Goal: Task Accomplishment & Management: Complete application form

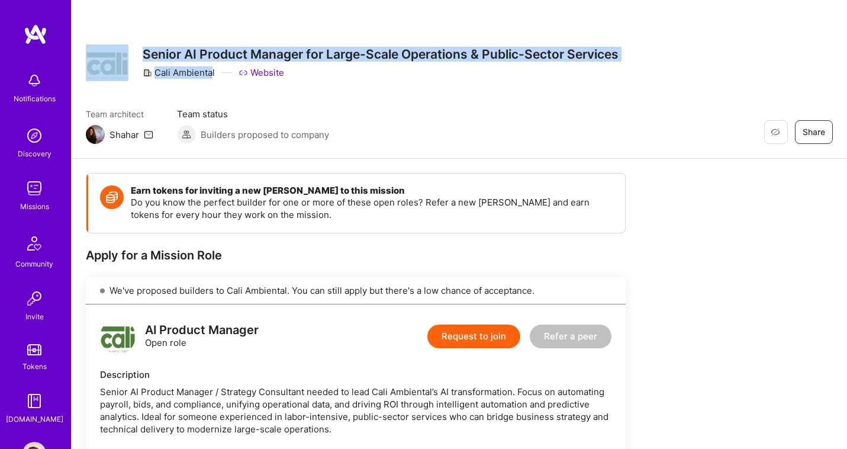
drag, startPoint x: 133, startPoint y: 43, endPoint x: 213, endPoint y: 70, distance: 84.5
click at [213, 70] on div "Restore Not Interested Share Senior AI Product Manager for Large-Scale Operatio…" at bounding box center [352, 62] width 533 height 43
copy div "Restore Not Interested Share Senior AI Product Manager for Large-Scale Operatio…"
click at [256, 66] on link "Website" at bounding box center [262, 72] width 46 height 12
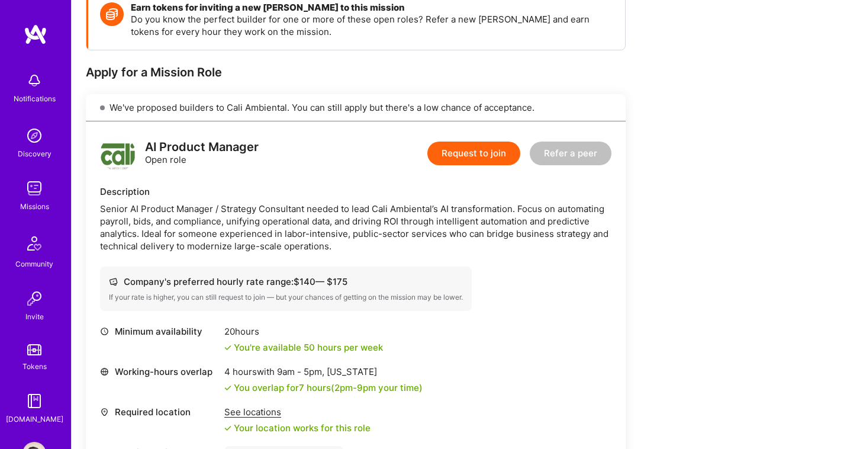
scroll to position [186, 0]
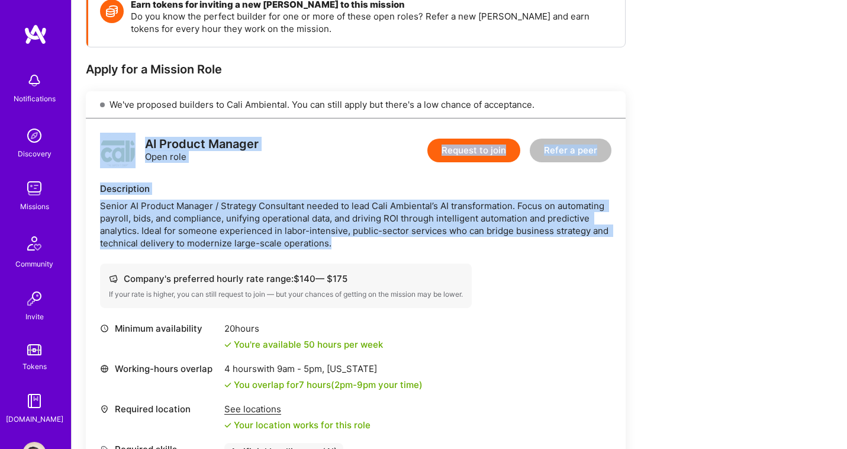
drag, startPoint x: 97, startPoint y: 130, endPoint x: 335, endPoint y: 238, distance: 260.8
click at [335, 238] on div "AI Product Manager Open role Request to join Refer a peer Description Senior AI…" at bounding box center [356, 296] width 540 height 356
copy div "AI Product Manager Open role Request to join Refer a peer Description Senior AI…"
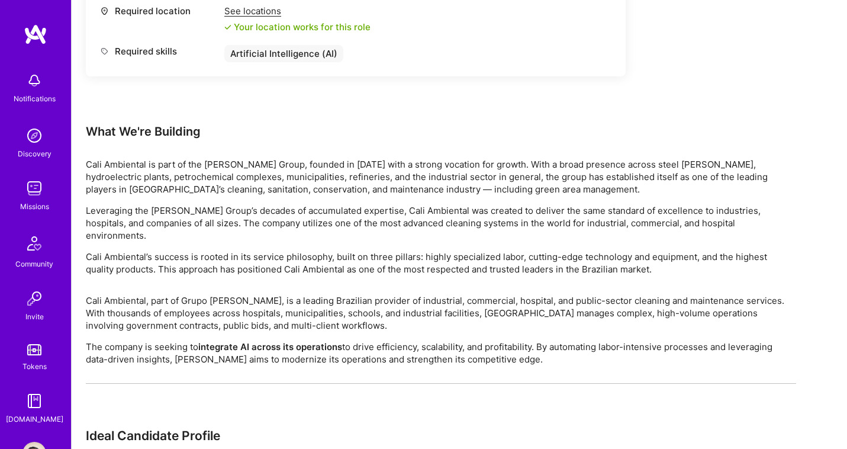
scroll to position [593, 0]
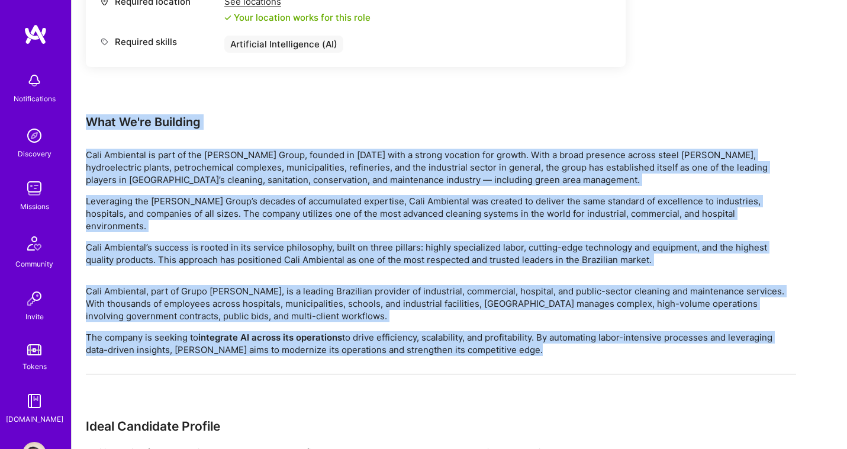
copy div "Lore Ip'do Sitametc Adip Elitseddo ei temp in utl Etdol Magna, aliquae ad 6286 …"
drag, startPoint x: 88, startPoint y: 121, endPoint x: 531, endPoint y: 374, distance: 509.5
click at [531, 374] on div "Earn tokens for inviting a new [PERSON_NAME] to this mission Do you know the pe…" at bounding box center [441, 89] width 711 height 1019
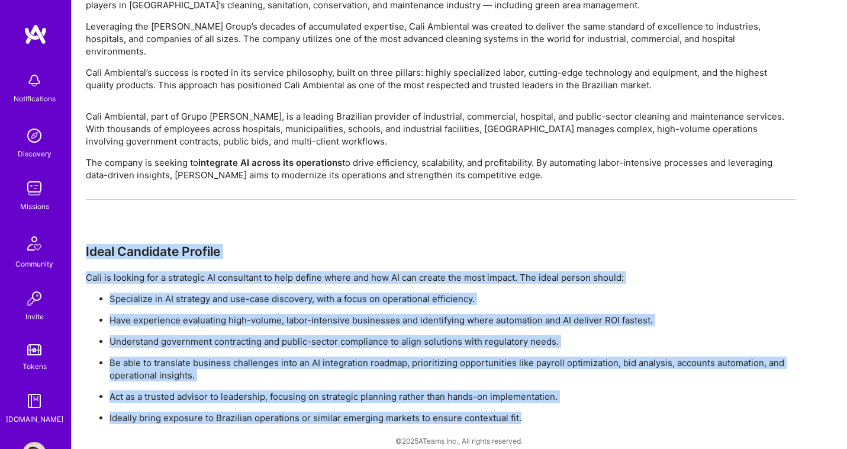
drag, startPoint x: 86, startPoint y: 237, endPoint x: 522, endPoint y: 410, distance: 468.3
click at [522, 410] on div "Cali Ambiental, part of Grupo [PERSON_NAME], is a leading Brazilian provider of…" at bounding box center [441, 267] width 711 height 314
copy div "Ideal Candidate Profile [PERSON_NAME] is looking for a strategic AI consultant …"
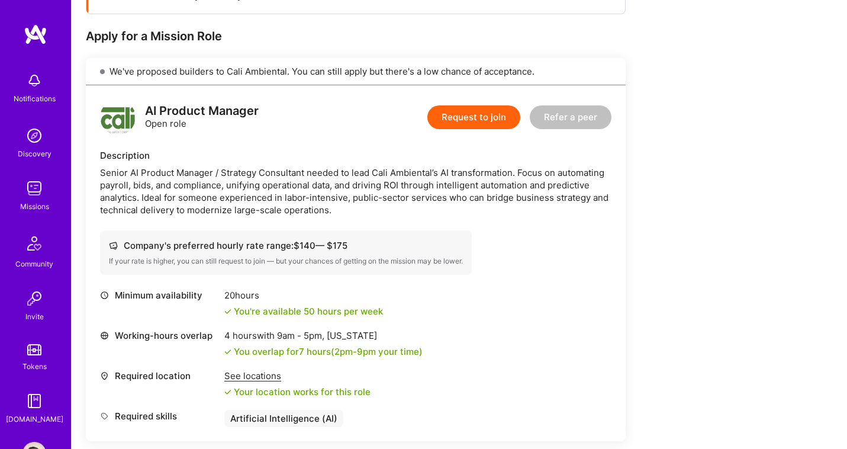
scroll to position [0, 0]
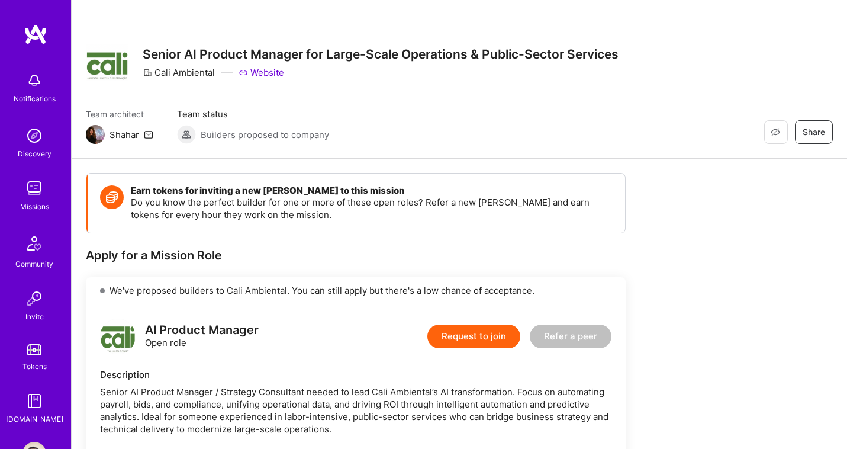
click at [442, 324] on button "Request to join" at bounding box center [474, 336] width 93 height 24
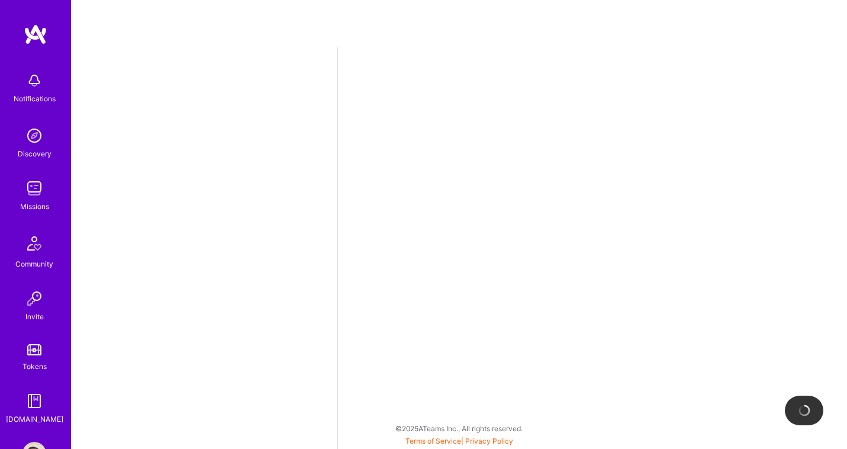
click at [451, 334] on div at bounding box center [593, 247] width 510 height 401
select select "PT"
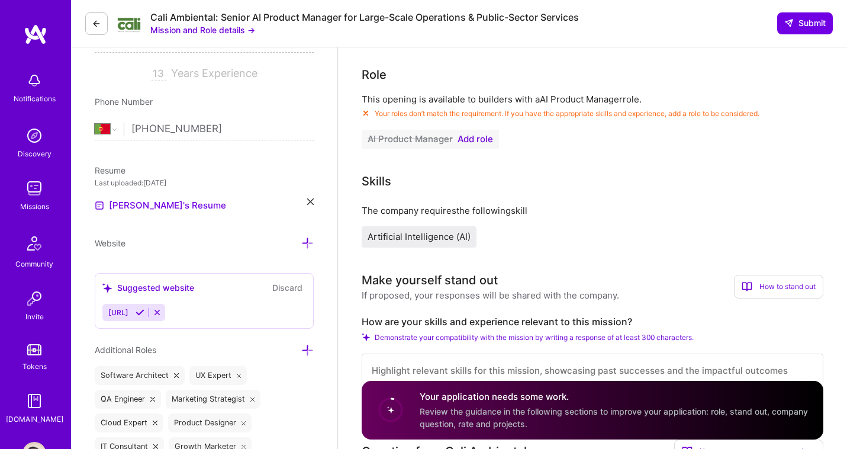
scroll to position [205, 0]
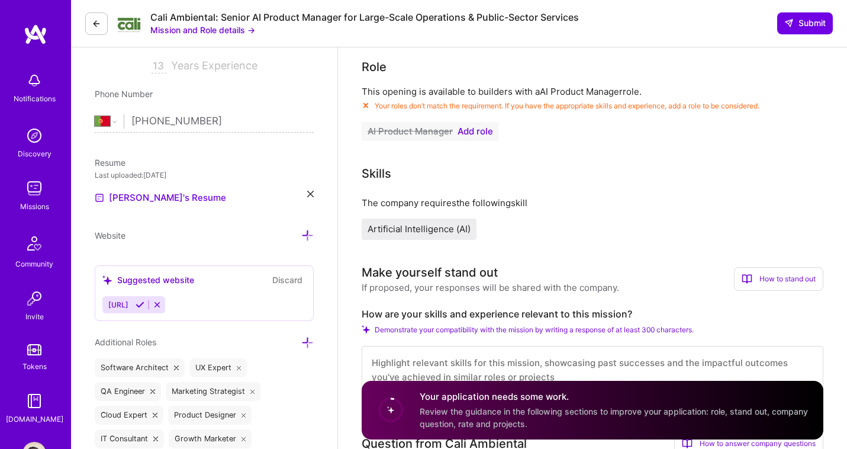
click at [474, 133] on span "Add role" at bounding box center [476, 131] width 36 height 9
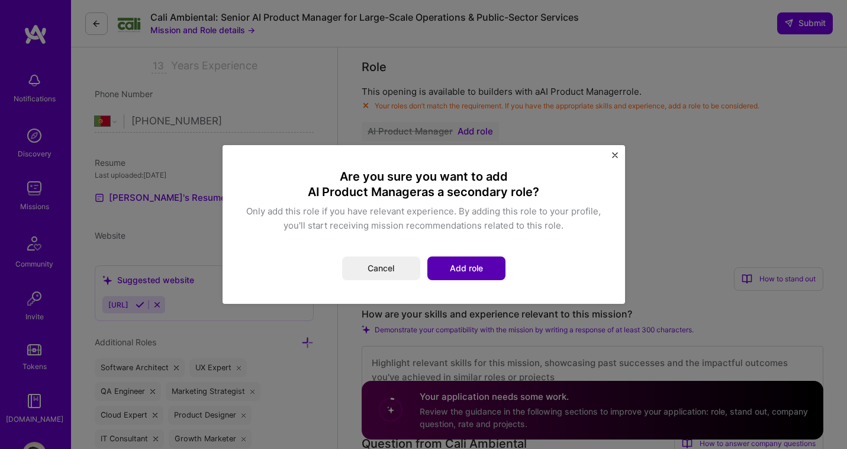
click at [466, 268] on button "Add role" at bounding box center [467, 268] width 78 height 24
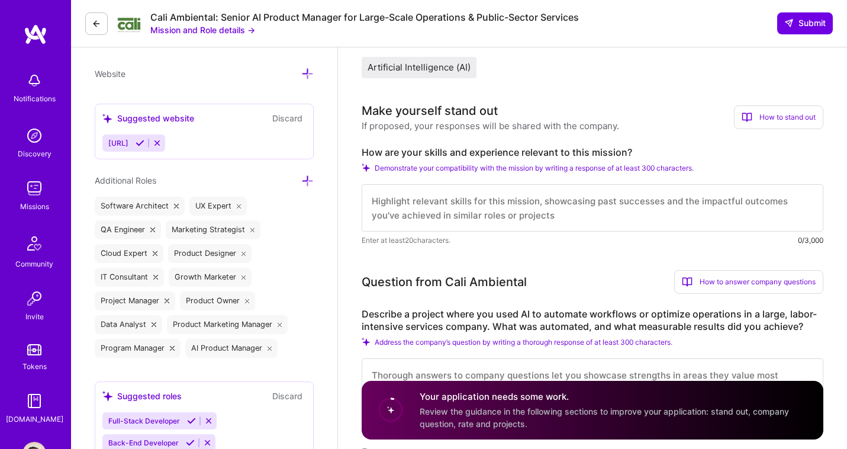
scroll to position [364, 0]
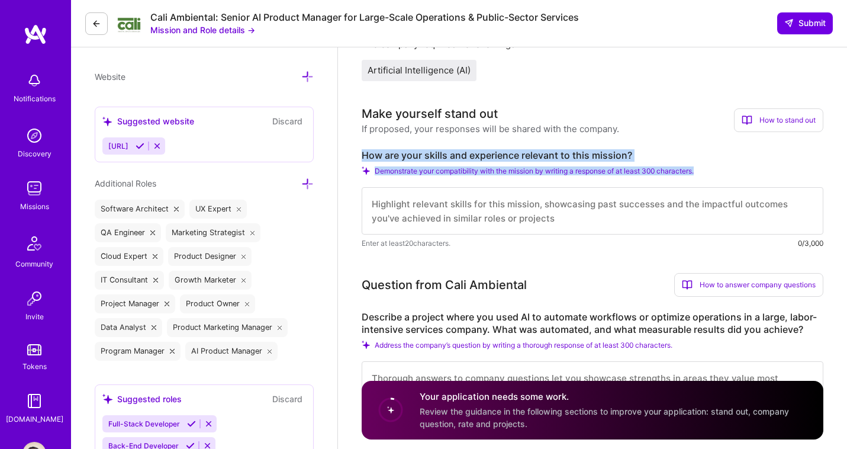
copy div "How are your skills and experience relevant to this mission? Demonstrate your c…"
drag, startPoint x: 355, startPoint y: 150, endPoint x: 705, endPoint y: 168, distance: 351.0
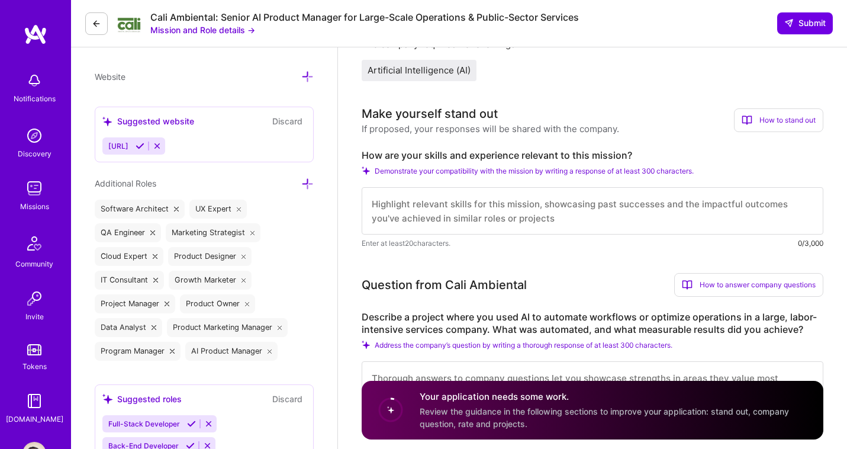
click at [418, 218] on textarea at bounding box center [593, 210] width 462 height 47
paste textarea "My experience leading AI-driven automation and large-scale product operations a…"
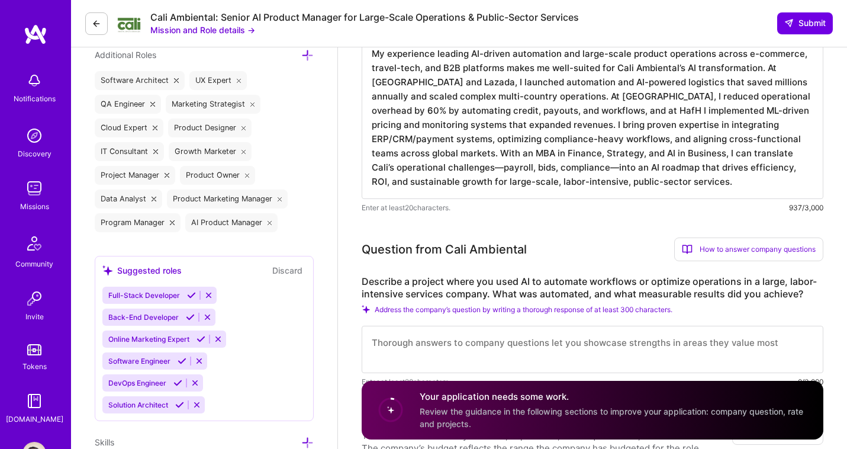
scroll to position [532, 0]
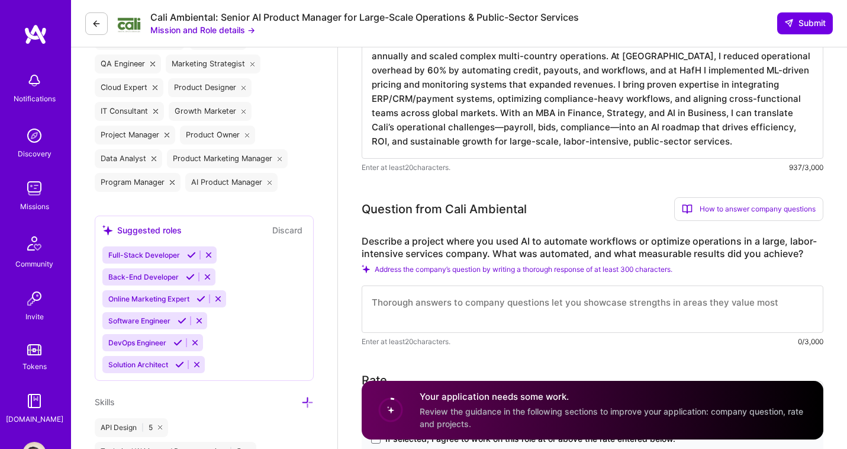
click at [426, 130] on textarea "My experience leading AI-driven automation and large-scale product operations a…" at bounding box center [593, 78] width 462 height 161
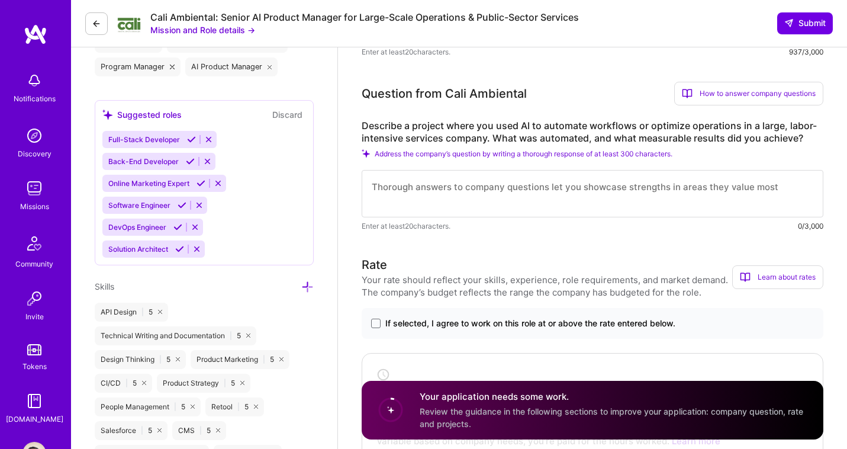
scroll to position [649, 0]
type textarea "My experience leading AI-driven automation and large-scale product operations a…"
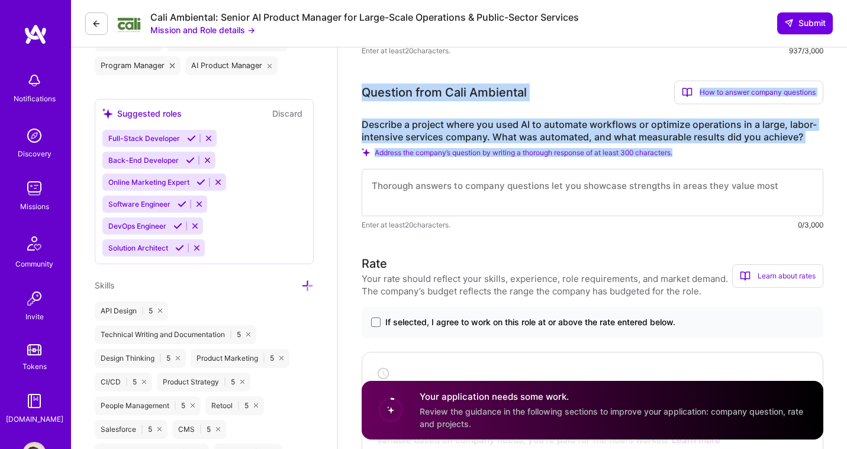
drag, startPoint x: 355, startPoint y: 84, endPoint x: 695, endPoint y: 153, distance: 346.8
copy div "Question from Cali Ambiental How to answer company questions Mastering company …"
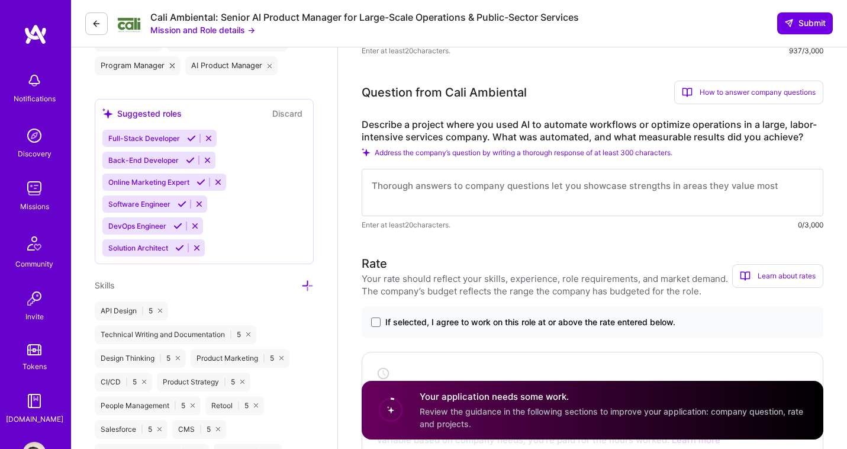
click at [651, 181] on textarea at bounding box center [593, 192] width 462 height 47
paste textarea "At [GEOGRAPHIC_DATA], I led automation of order cancellations and credit card i…"
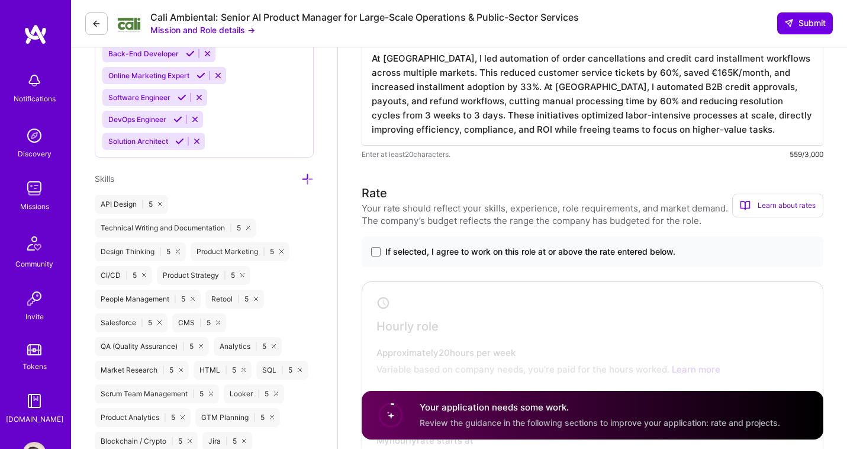
scroll to position [863, 0]
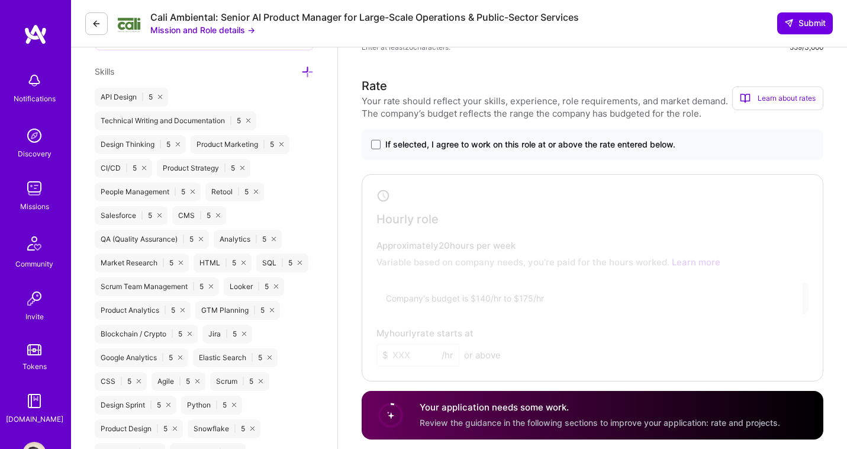
type textarea "At [GEOGRAPHIC_DATA], I led automation of order cancellations and credit card i…"
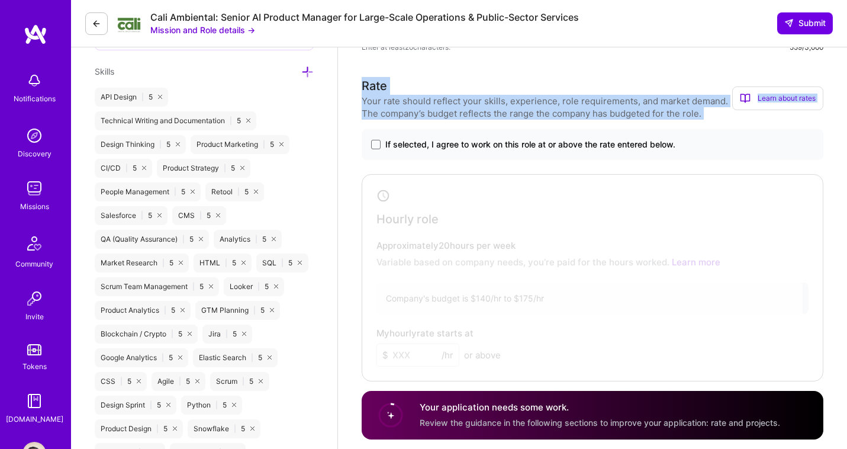
drag, startPoint x: 355, startPoint y: 83, endPoint x: 477, endPoint y: 143, distance: 136.1
click at [477, 143] on span "If selected, I agree to work on this role at or above the rate entered below." at bounding box center [530, 145] width 290 height 12
click at [0, 0] on input "If selected, I agree to work on this role at or above the rate entered below." at bounding box center [0, 0] width 0 height 0
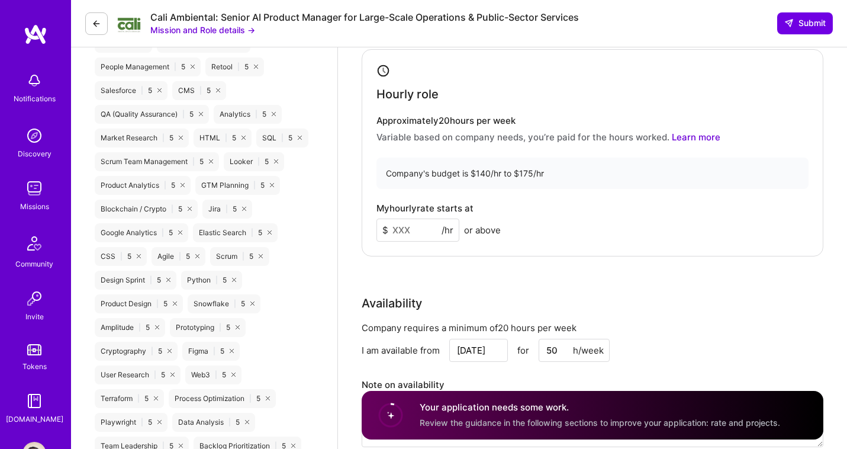
scroll to position [989, 0]
click at [405, 232] on input at bounding box center [418, 228] width 83 height 23
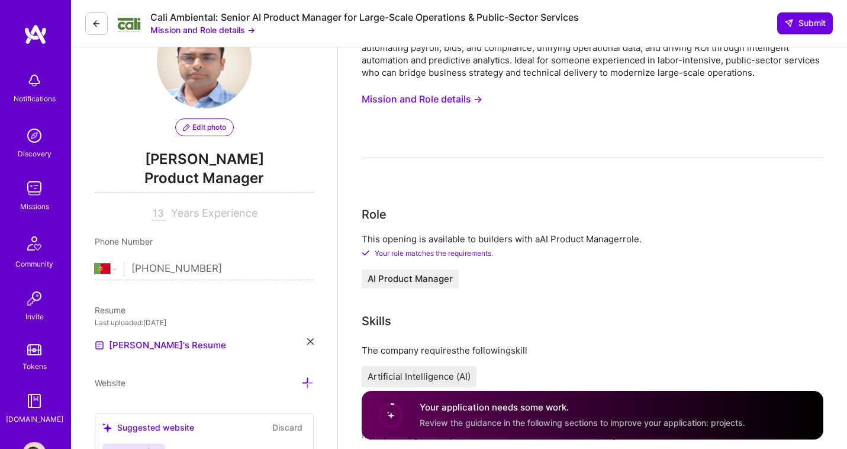
scroll to position [76, 0]
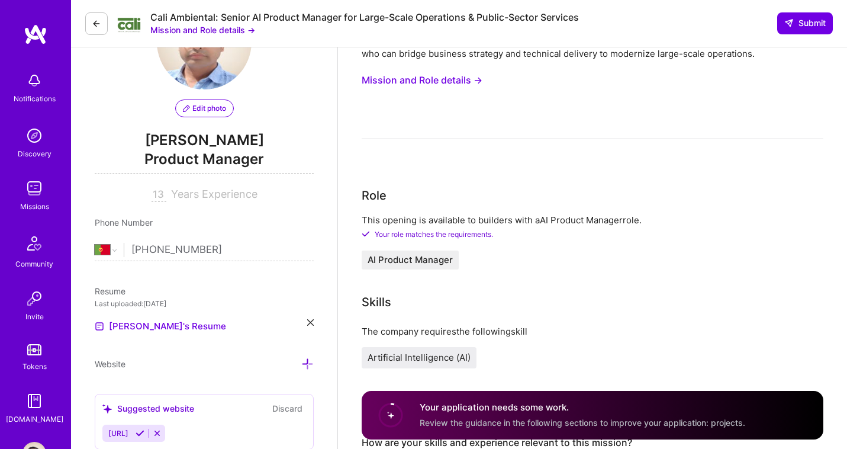
type input "140"
click at [310, 317] on div "Resume Last uploaded: [DATE] [PERSON_NAME]'s Resume" at bounding box center [204, 309] width 219 height 49
click at [311, 318] on div "Resume Last uploaded: [DATE] [PERSON_NAME]'s Resume" at bounding box center [204, 309] width 219 height 49
click at [311, 320] on icon at bounding box center [310, 322] width 7 height 7
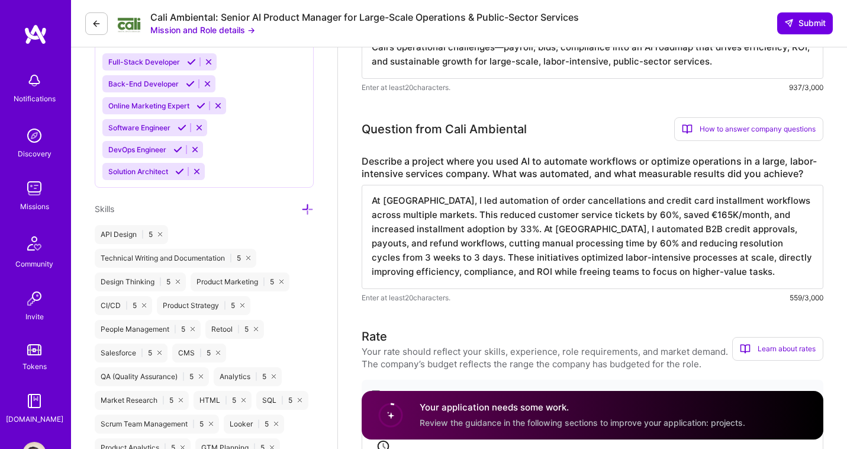
scroll to position [747, 0]
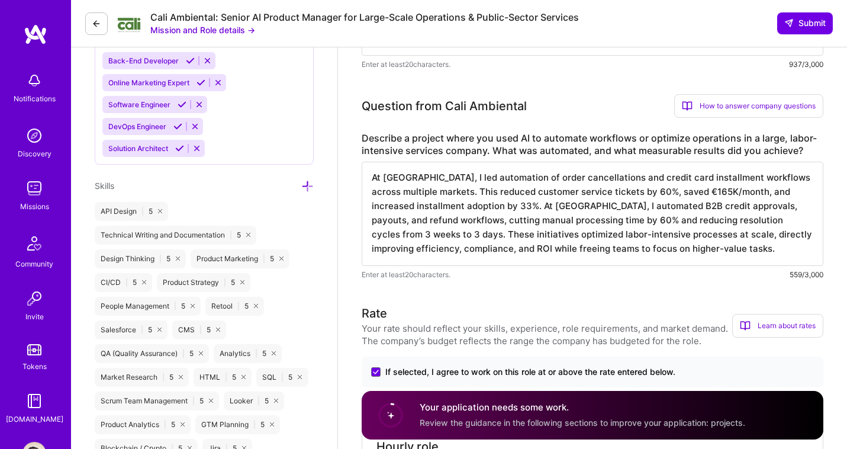
click at [519, 229] on textarea "At [GEOGRAPHIC_DATA], I led automation of order cancellations and credit card i…" at bounding box center [593, 214] width 462 height 104
paste textarea "Mumzworld, I led the automation of highly manual workflows in credit approvals,…"
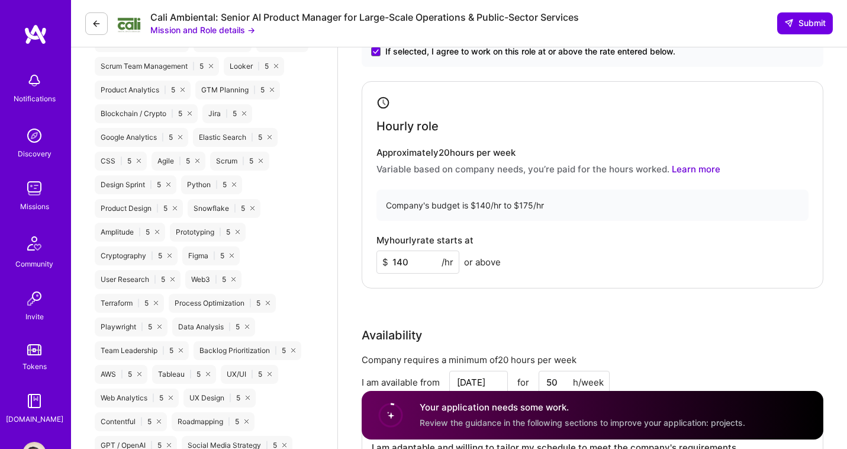
scroll to position [1084, 0]
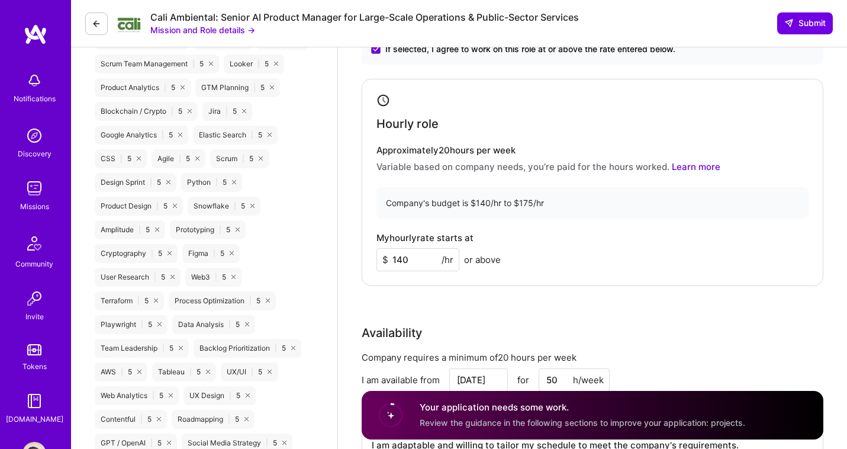
type textarea "At [GEOGRAPHIC_DATA], I led the automation of highly manual workflows in credit…"
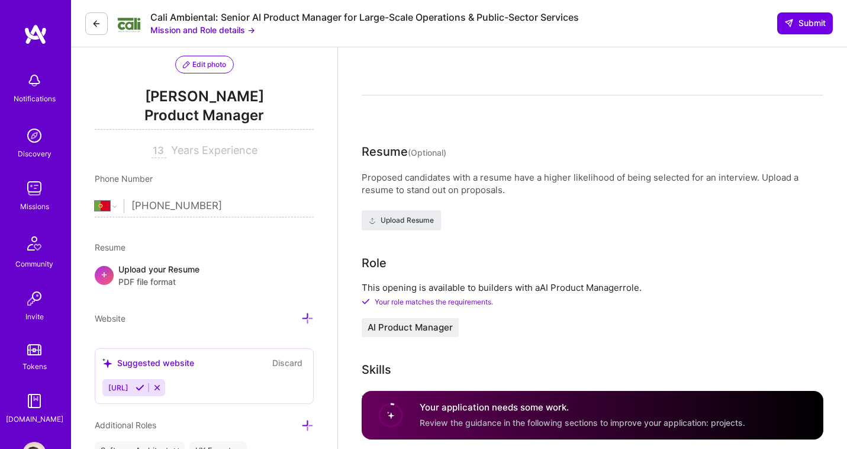
scroll to position [101, 0]
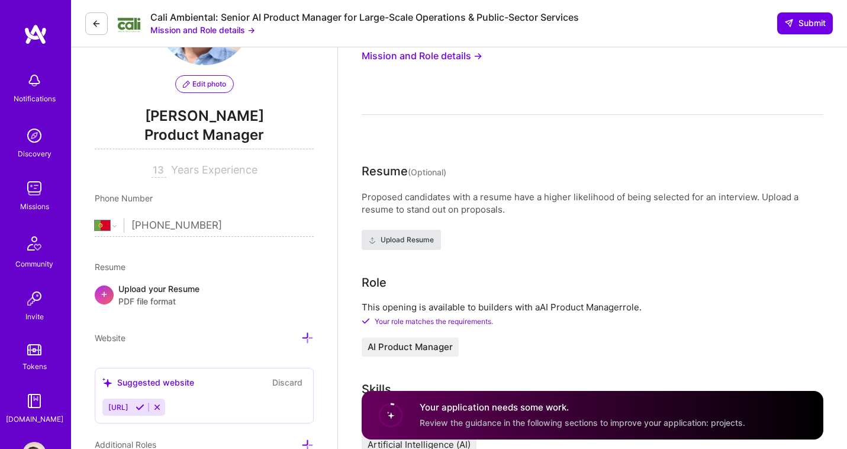
click at [388, 245] on button "Upload Resume" at bounding box center [401, 240] width 79 height 20
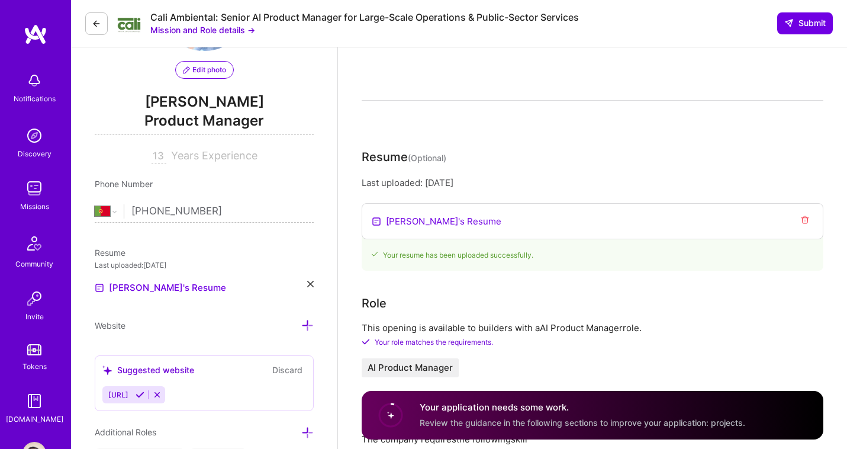
scroll to position [114, 0]
click at [307, 283] on icon at bounding box center [310, 284] width 7 height 7
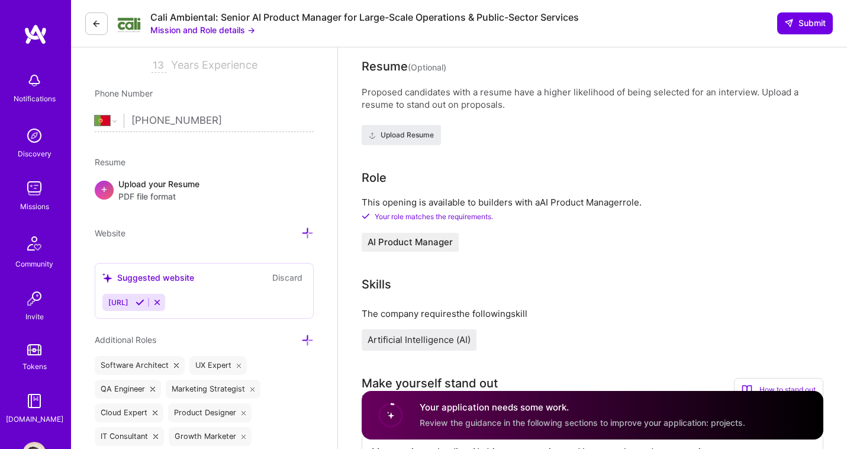
scroll to position [200, 0]
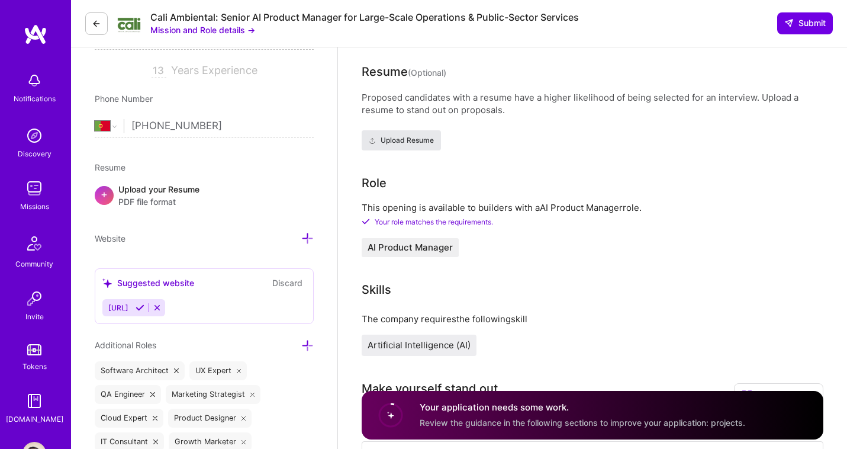
click at [388, 143] on span "Upload Resume" at bounding box center [401, 140] width 65 height 11
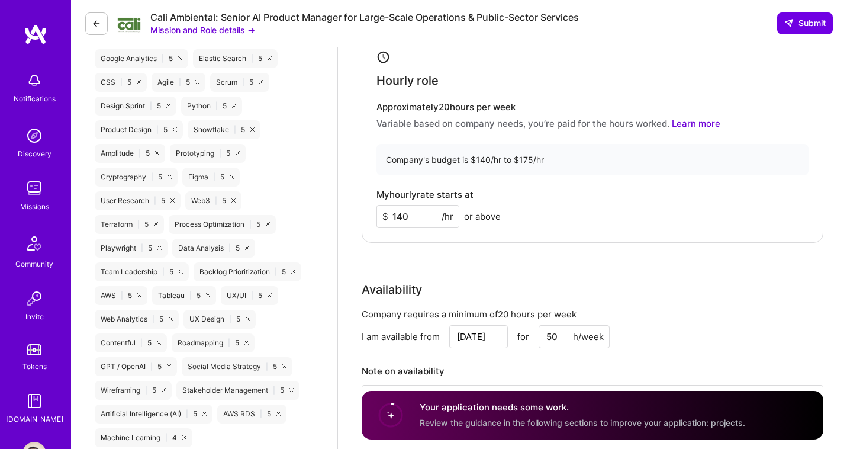
scroll to position [1181, 0]
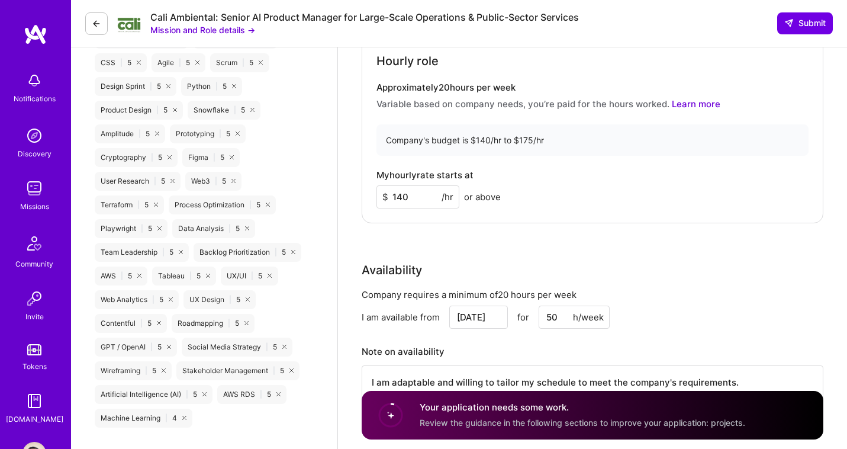
click at [552, 313] on input "50" at bounding box center [574, 317] width 71 height 23
type input "40"
click at [607, 279] on div "Availability Company requires a minimum of 20 hours per week I am available fro…" at bounding box center [593, 365] width 462 height 209
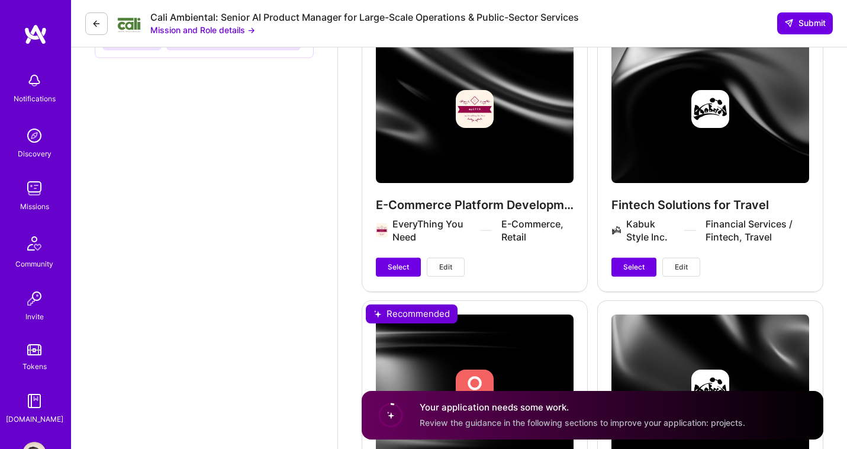
scroll to position [2229, 0]
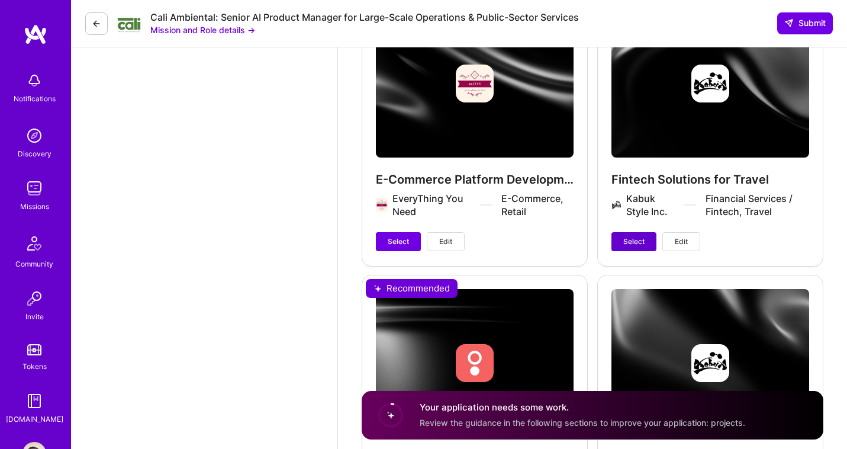
click at [636, 239] on span "Select" at bounding box center [634, 241] width 21 height 11
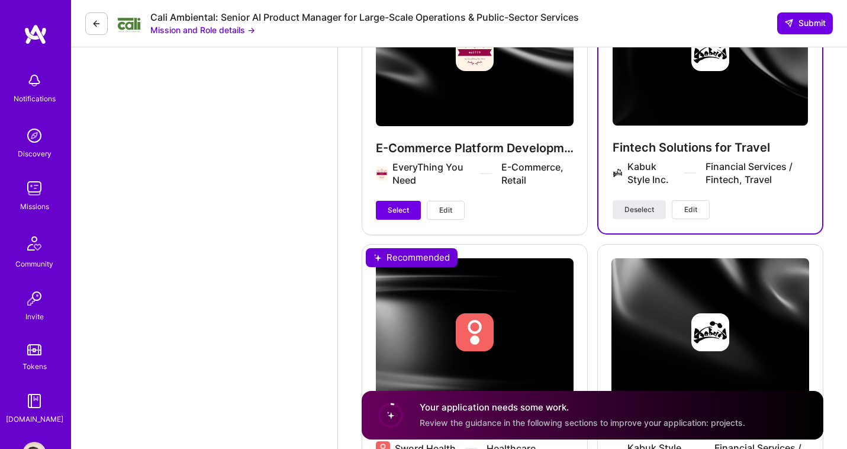
scroll to position [2447, 0]
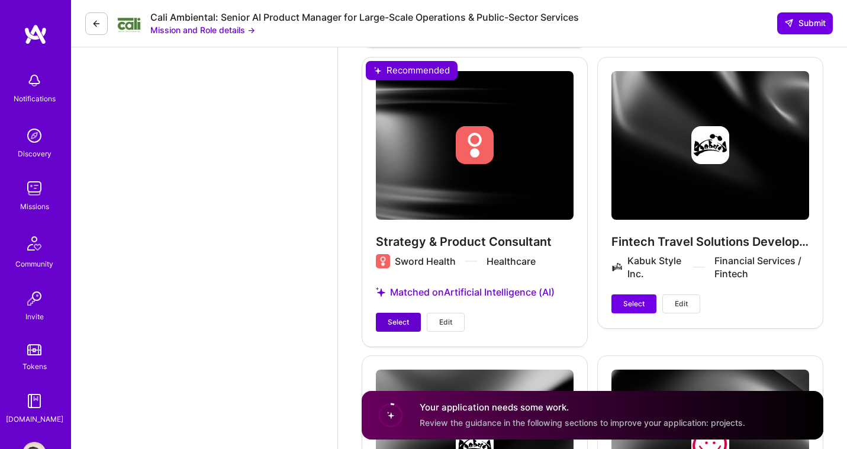
click at [394, 314] on button "Select" at bounding box center [398, 322] width 45 height 19
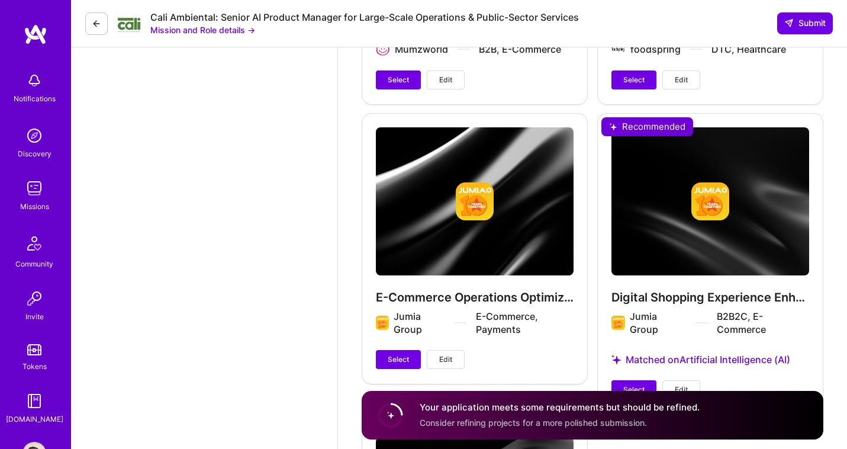
scroll to position [3225, 0]
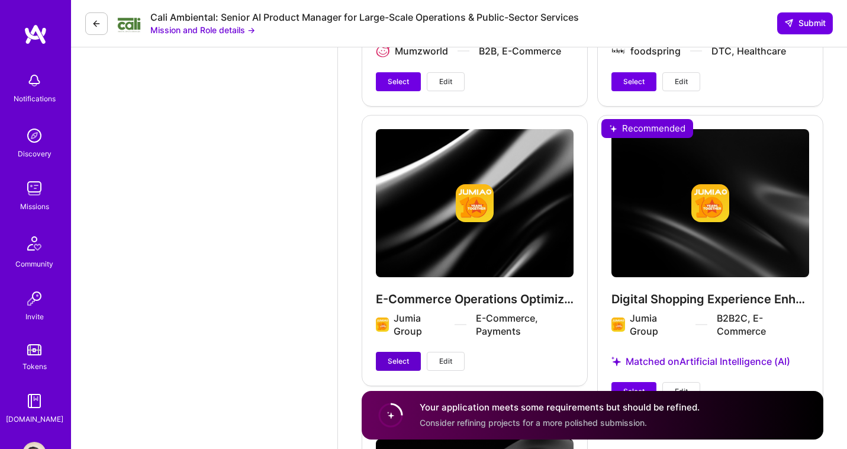
click at [406, 356] on span "Select" at bounding box center [398, 361] width 21 height 11
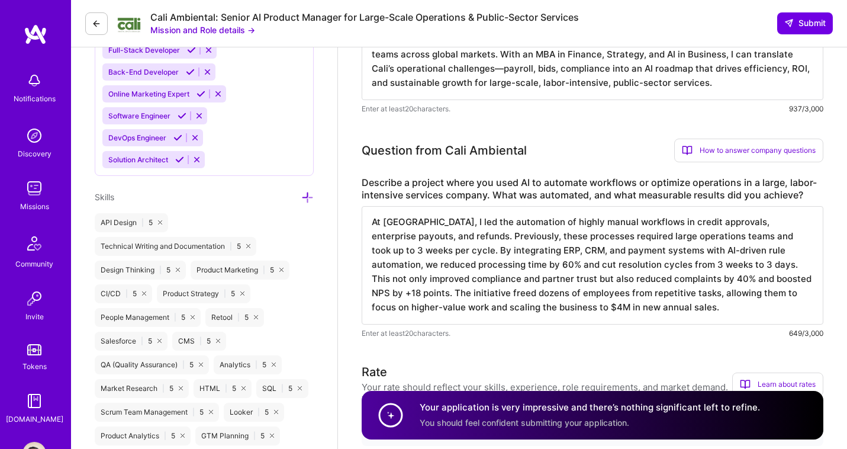
scroll to position [567, 0]
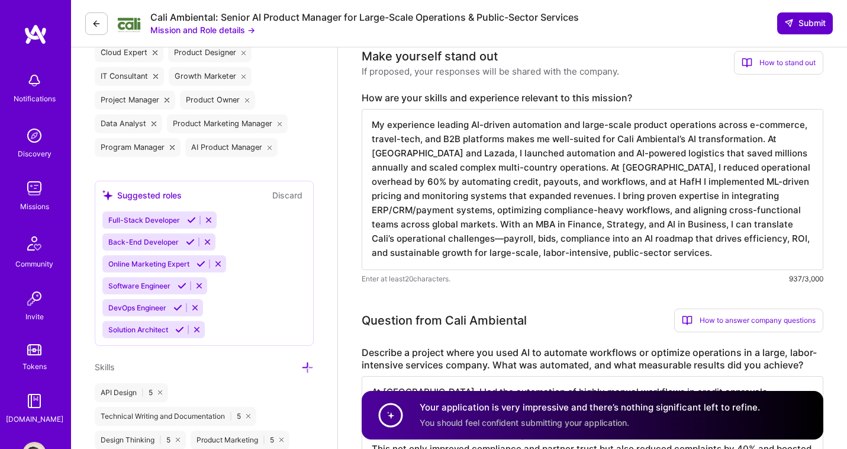
click at [808, 25] on span "Submit" at bounding box center [805, 23] width 41 height 12
click at [808, 23] on span "Submit" at bounding box center [805, 23] width 41 height 12
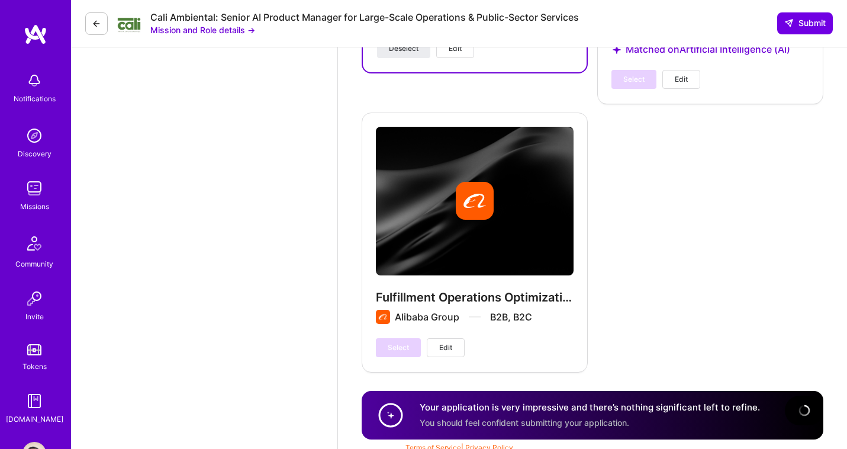
scroll to position [3538, 0]
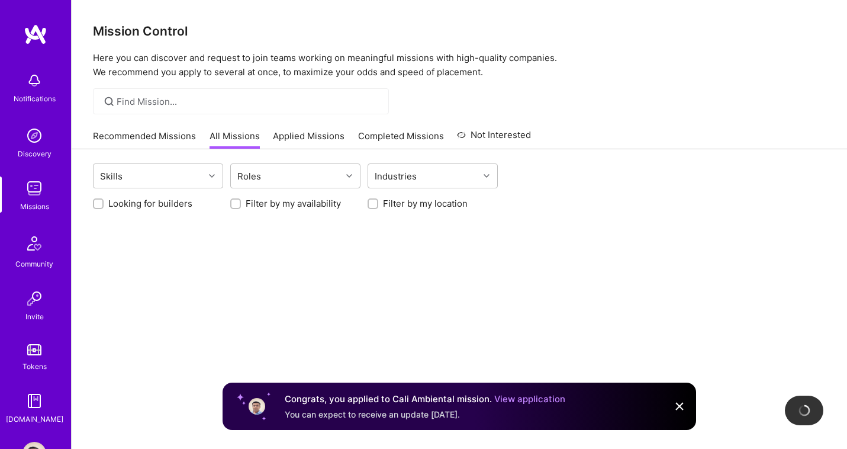
click at [44, 94] on div "Notifications" at bounding box center [35, 98] width 42 height 12
